Goal: Transaction & Acquisition: Purchase product/service

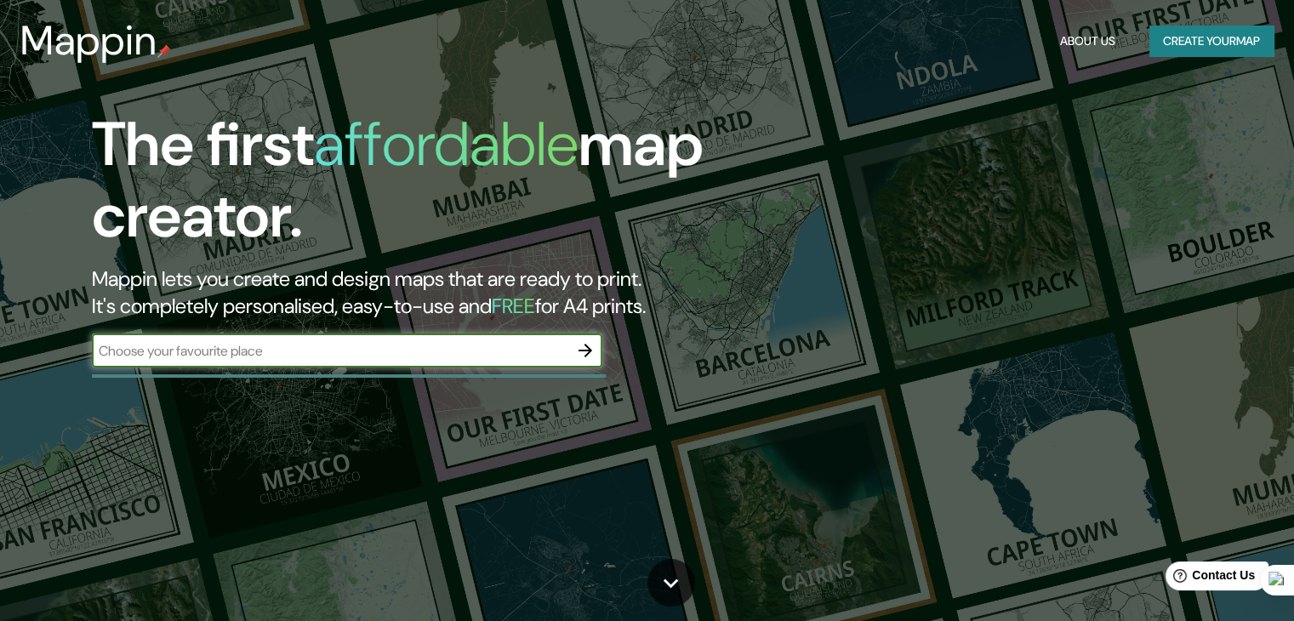
type input "concep"
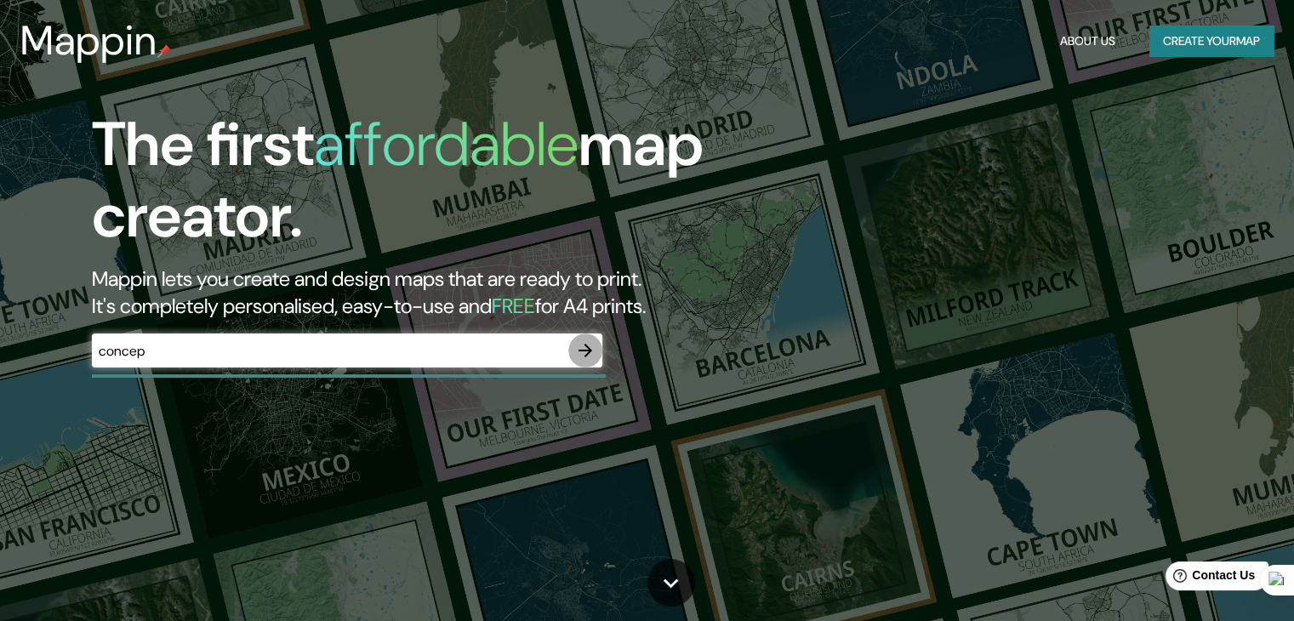
click at [578, 349] on icon "button" at bounding box center [585, 350] width 20 height 20
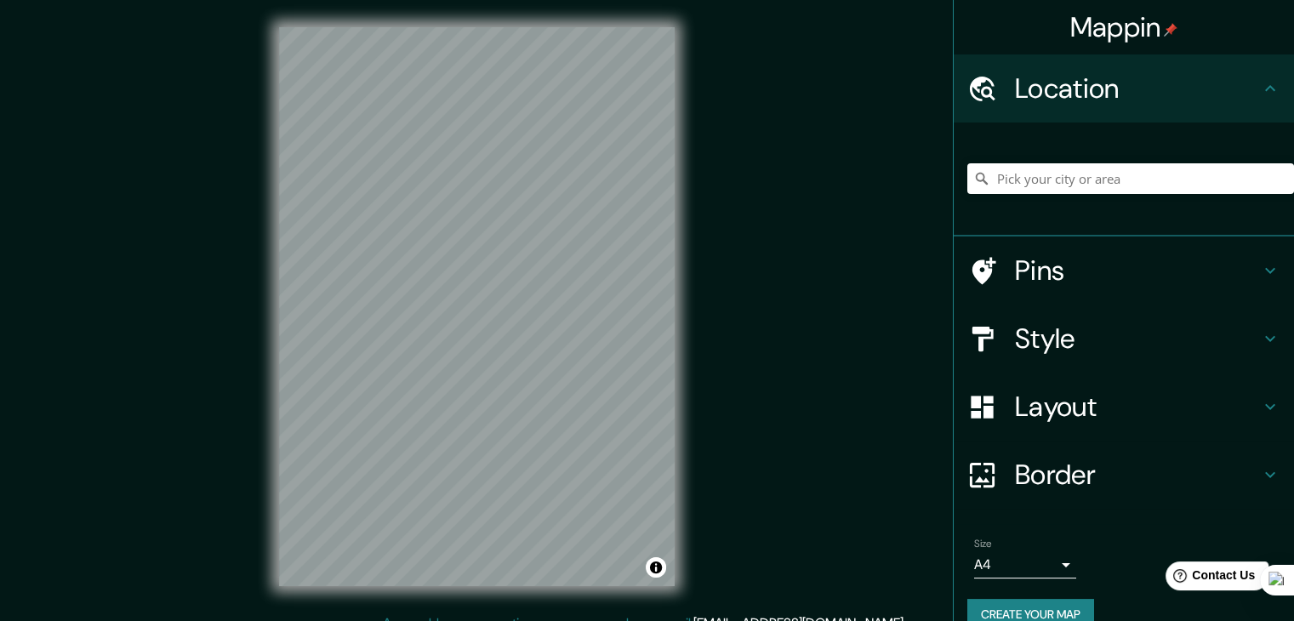
click at [1100, 154] on div at bounding box center [1130, 178] width 327 height 85
click at [1096, 171] on input "Pick your city or area" at bounding box center [1130, 178] width 327 height 31
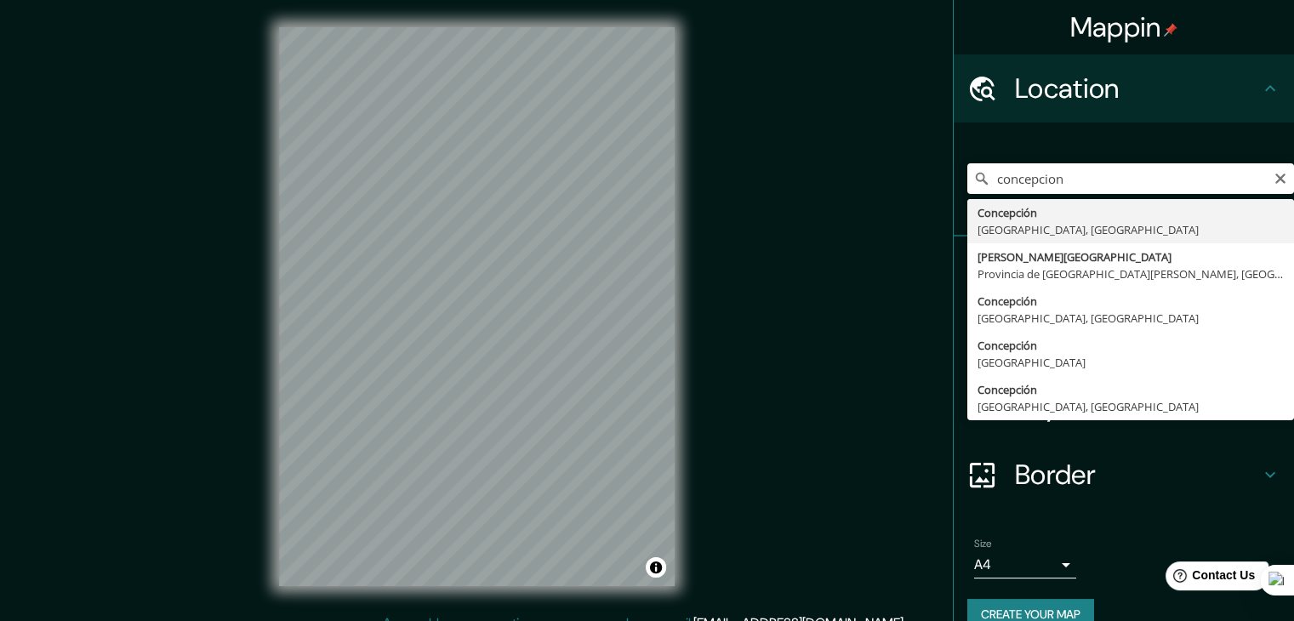
type input "[GEOGRAPHIC_DATA], [GEOGRAPHIC_DATA], [GEOGRAPHIC_DATA]"
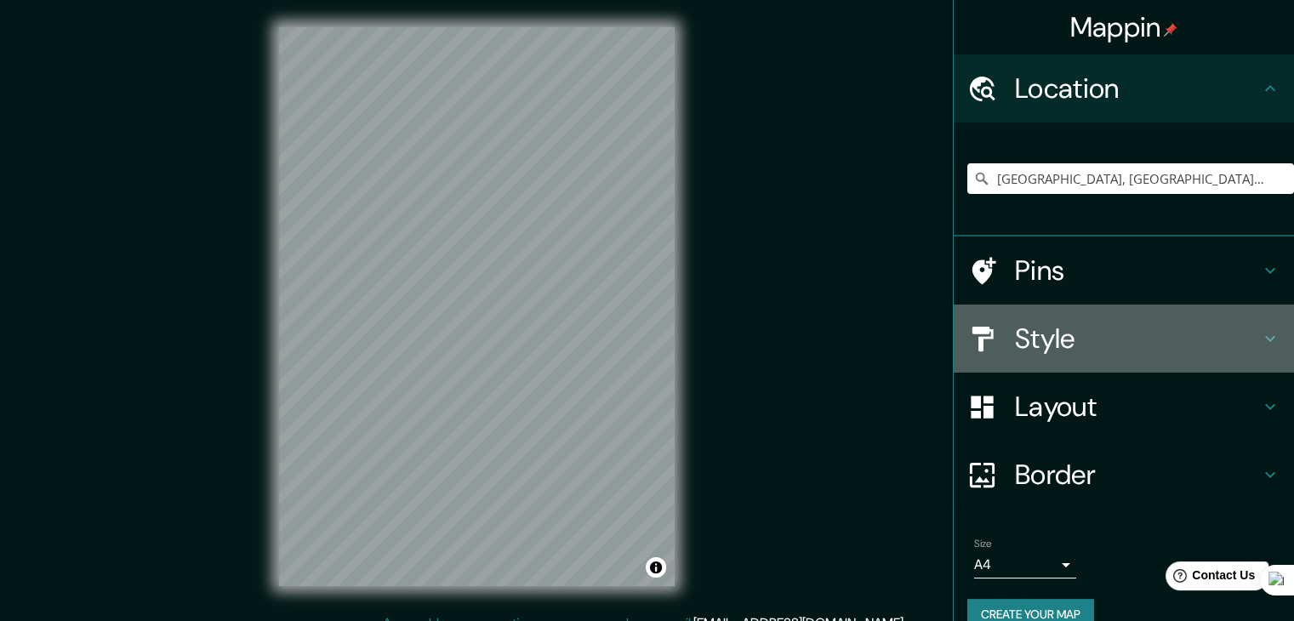
click at [1063, 351] on h4 "Style" at bounding box center [1137, 339] width 245 height 34
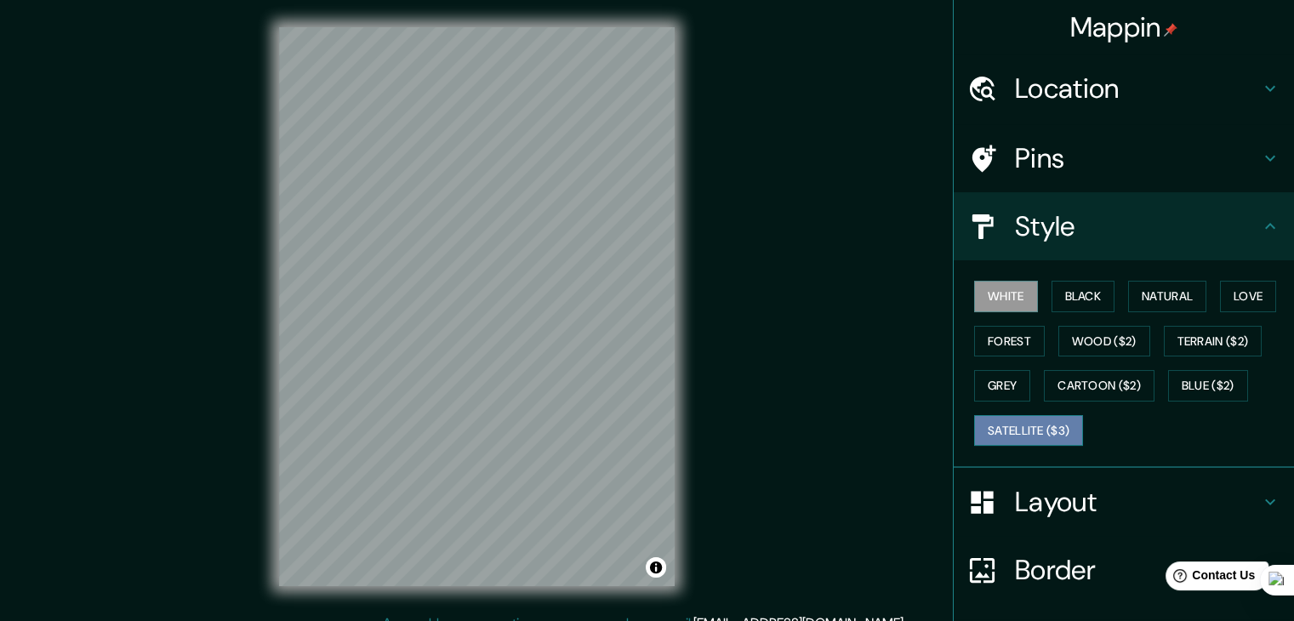
click at [1028, 430] on button "Satellite ($3)" at bounding box center [1028, 430] width 109 height 31
click at [1000, 294] on button "White" at bounding box center [1006, 296] width 64 height 31
click at [1076, 283] on button "Black" at bounding box center [1084, 296] width 64 height 31
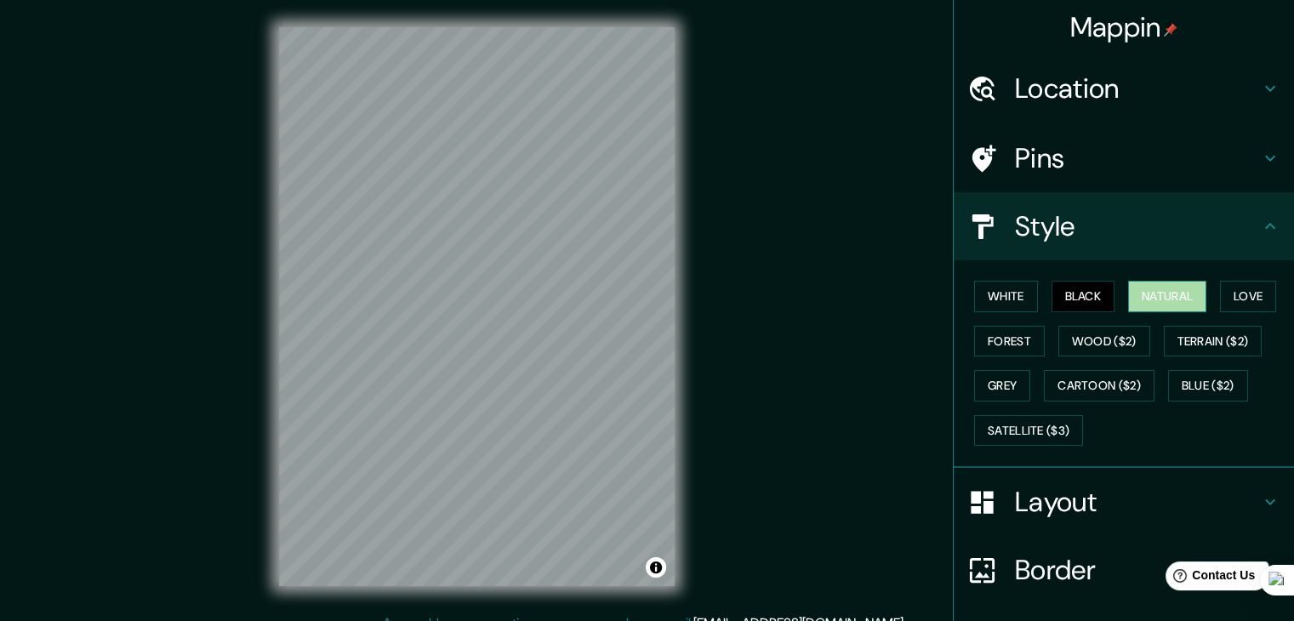
click at [1151, 295] on button "Natural" at bounding box center [1167, 296] width 78 height 31
click at [990, 341] on button "Forest" at bounding box center [1009, 341] width 71 height 31
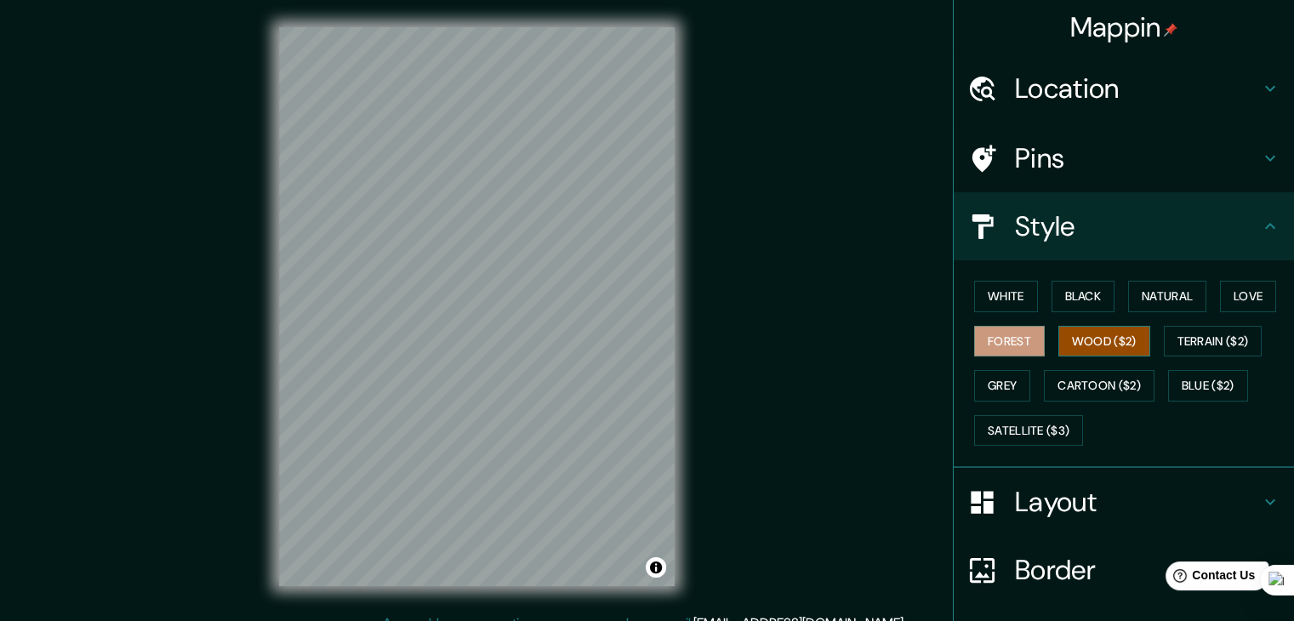
click at [1090, 339] on button "Wood ($2)" at bounding box center [1104, 341] width 92 height 31
click at [1224, 337] on button "Terrain ($2)" at bounding box center [1213, 341] width 99 height 31
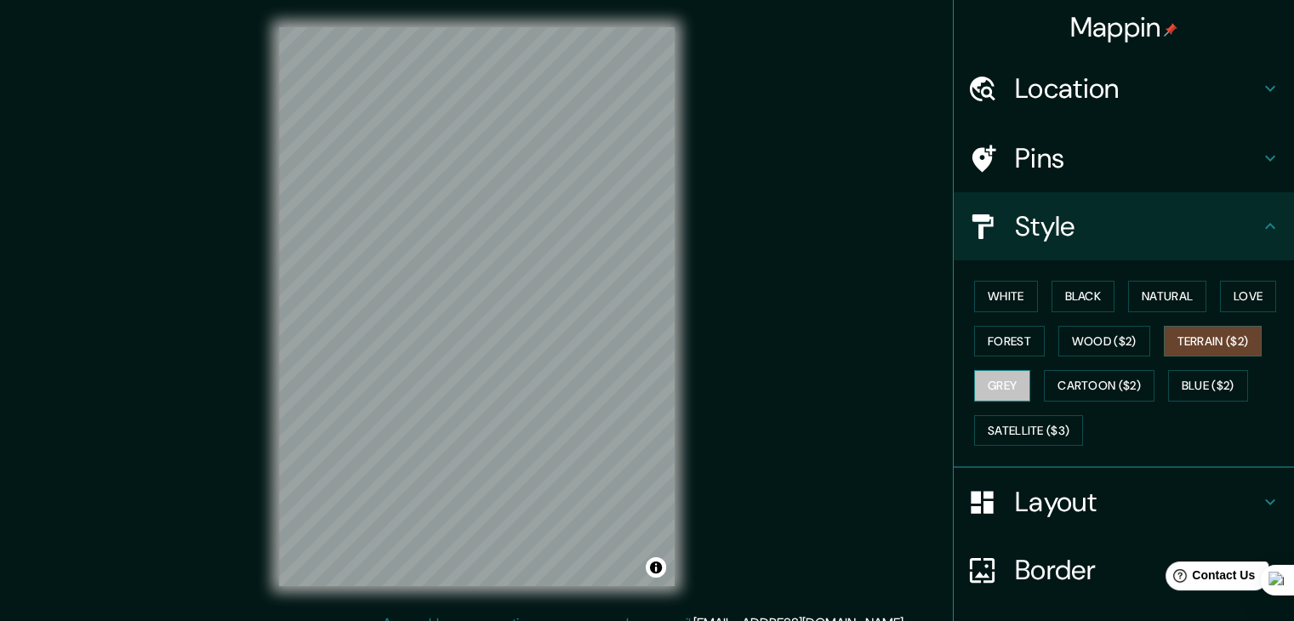
click at [1013, 384] on button "Grey" at bounding box center [1002, 385] width 56 height 31
click at [1103, 383] on button "Cartoon ($2)" at bounding box center [1099, 385] width 111 height 31
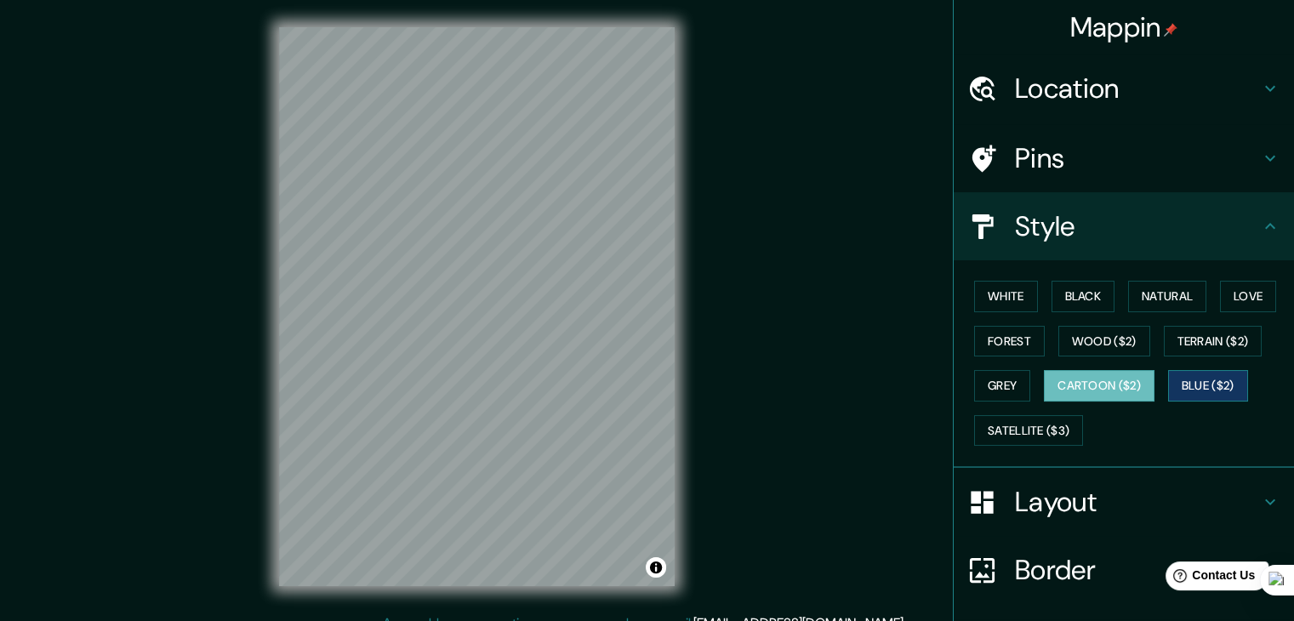
click at [1205, 388] on button "Blue ($2)" at bounding box center [1208, 385] width 80 height 31
